Goal: Book appointment/travel/reservation

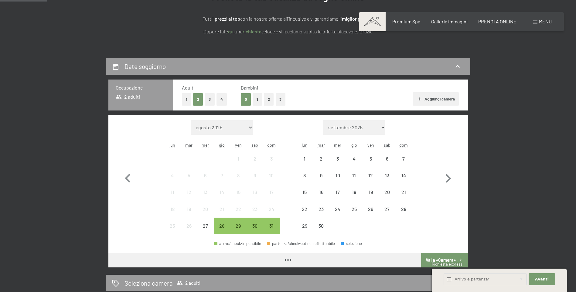
scroll to position [122, 0]
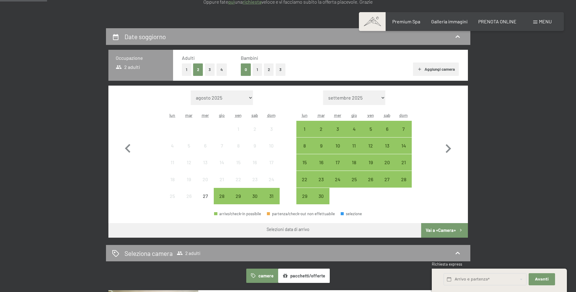
click at [260, 71] on button "1" at bounding box center [257, 70] width 9 height 12
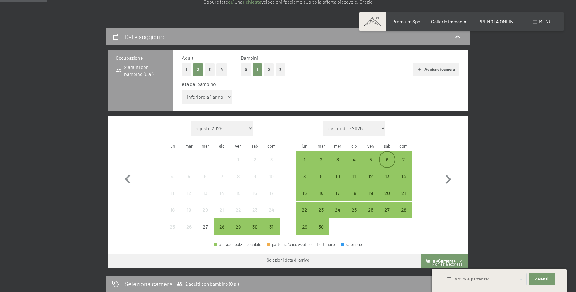
click at [388, 160] on div "6" at bounding box center [387, 164] width 15 height 15
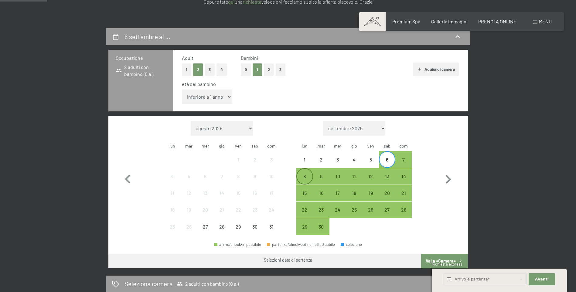
click at [302, 177] on div "8" at bounding box center [304, 181] width 15 height 15
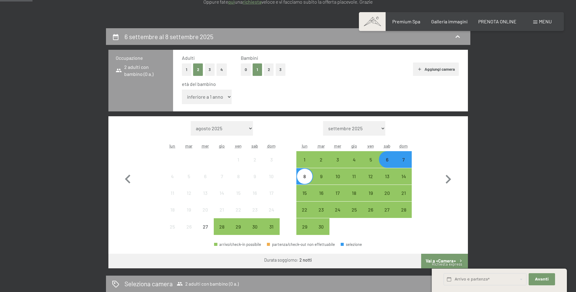
click at [215, 97] on select "inferiore a 1 anno 1 anno 2 anni 3 anni 4 anni 5 anni 6 anni 7 anni 8 anni 9 an…" at bounding box center [207, 97] width 50 height 15
select select "12"
click at [182, 90] on select "inferiore a 1 anno 1 anno 2 anni 3 anni 4 anni 5 anni 6 anni 7 anni 8 anni 9 an…" at bounding box center [207, 97] width 50 height 15
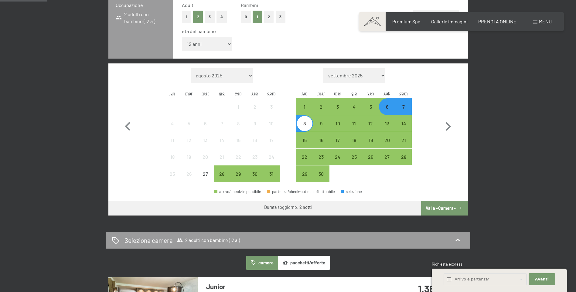
scroll to position [182, 0]
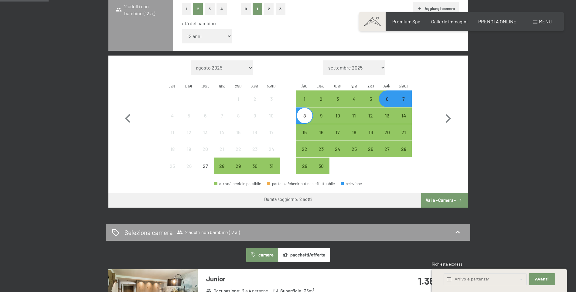
click at [449, 200] on button "Vai a «Camera»" at bounding box center [444, 200] width 46 height 15
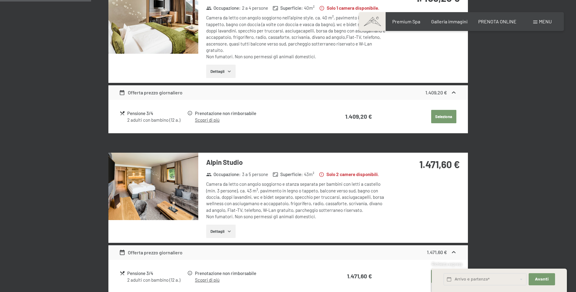
scroll to position [302, 0]
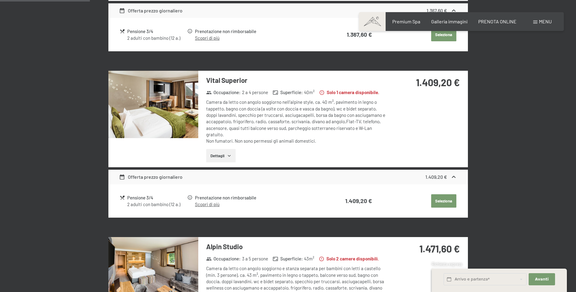
click at [168, 113] on img at bounding box center [153, 104] width 90 height 67
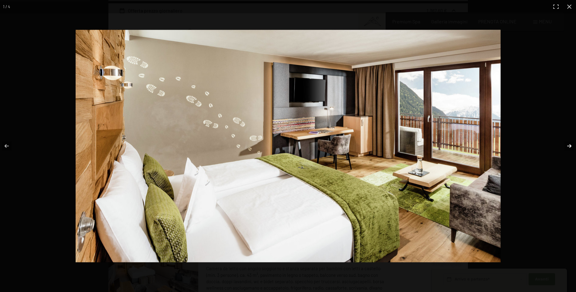
click at [569, 145] on button "button" at bounding box center [565, 146] width 21 height 30
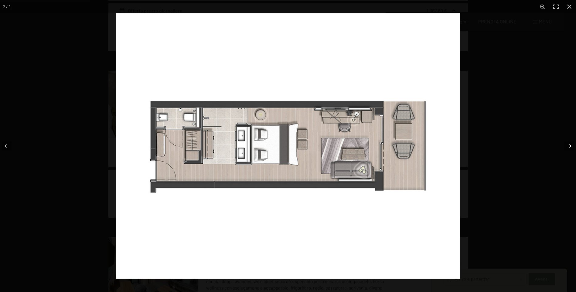
click at [569, 145] on button "button" at bounding box center [565, 146] width 21 height 30
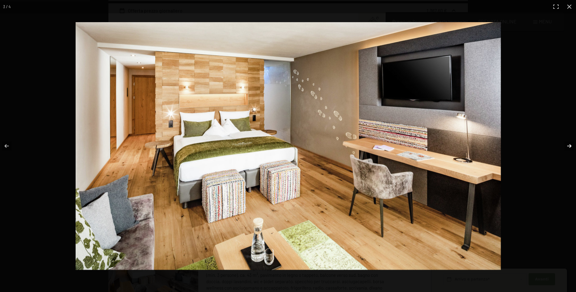
click at [569, 145] on button "button" at bounding box center [565, 146] width 21 height 30
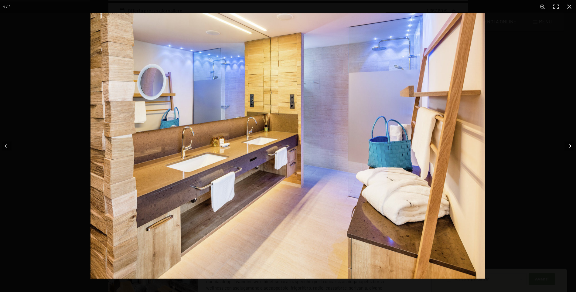
click at [569, 145] on button "button" at bounding box center [565, 146] width 21 height 30
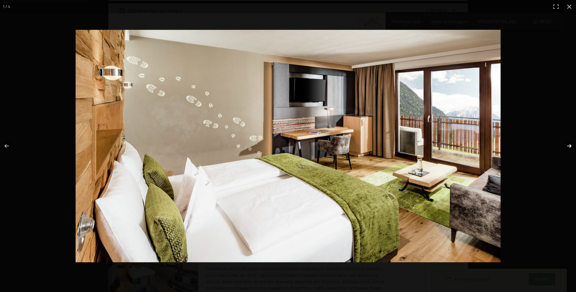
click at [569, 145] on button "button" at bounding box center [565, 146] width 21 height 30
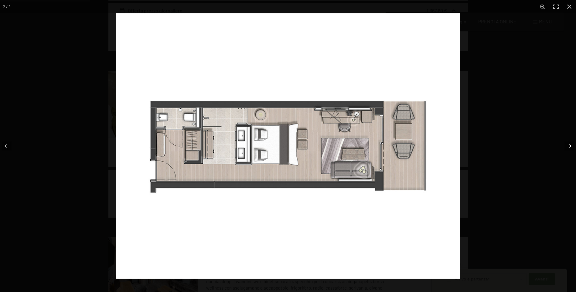
click at [569, 145] on button "button" at bounding box center [565, 146] width 21 height 30
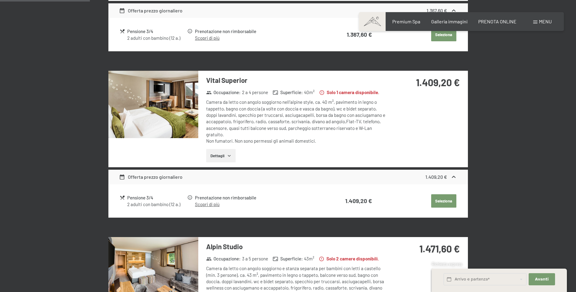
click at [0, 0] on button "button" at bounding box center [0, 0] width 0 height 0
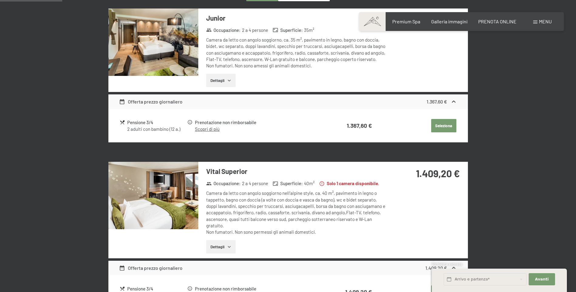
scroll to position [180, 0]
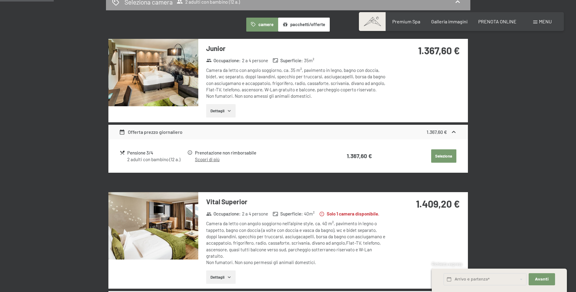
click at [216, 159] on link "Scopri di più" at bounding box center [207, 159] width 25 height 5
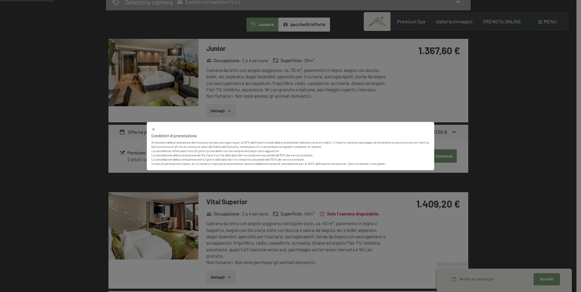
click at [501, 138] on div "Condizioni di prenotazione Al momento della prenotazione dovrà essere versata u…" at bounding box center [290, 146] width 581 height 292
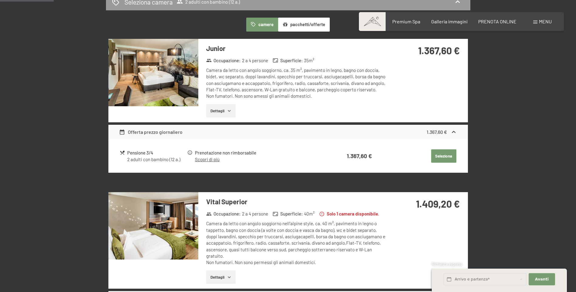
click at [138, 153] on div "Pensione 3/4" at bounding box center [156, 153] width 59 height 7
click at [441, 155] on button "Seleziona" at bounding box center [444, 156] width 25 height 13
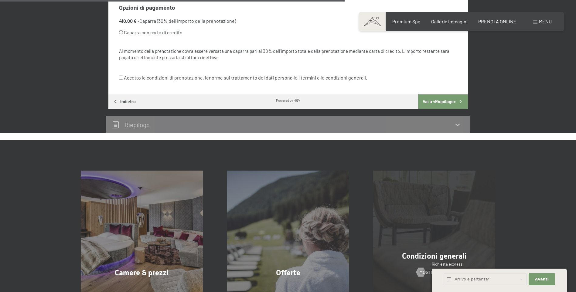
scroll to position [302, 0]
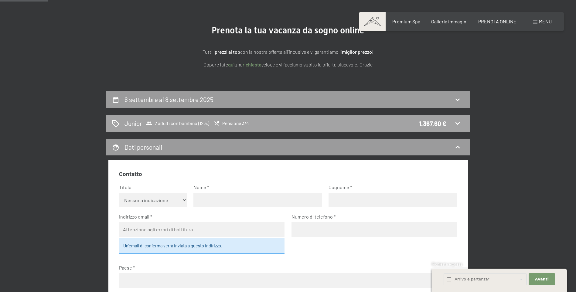
click at [438, 123] on div "1.367,60 €" at bounding box center [432, 123] width 27 height 9
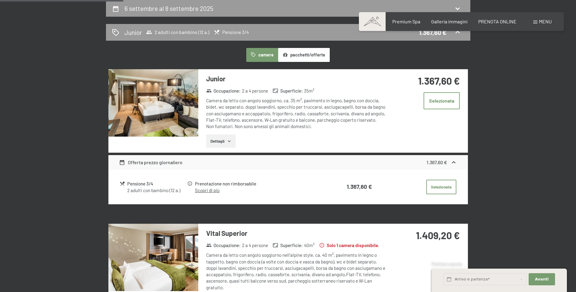
click at [231, 145] on button "Dettagli" at bounding box center [220, 141] width 29 height 13
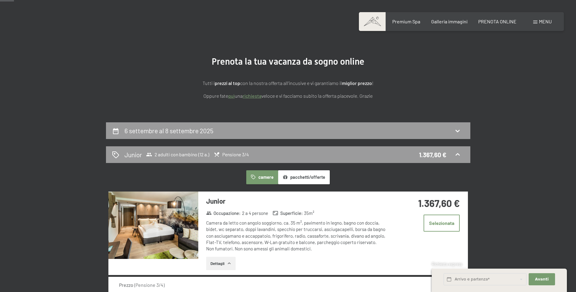
scroll to position [0, 0]
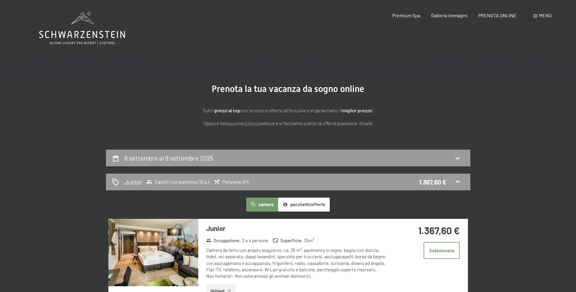
click at [540, 18] on span "Menu" at bounding box center [545, 15] width 13 height 6
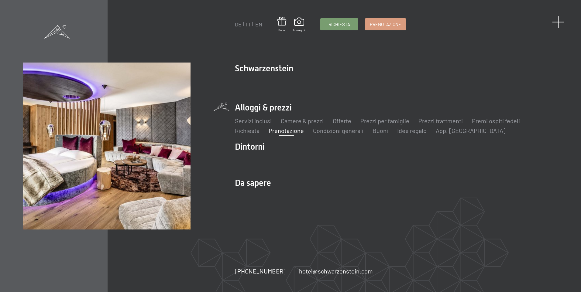
click at [558, 22] on span at bounding box center [558, 22] width 12 height 12
